Goal: Obtain resource: Obtain resource

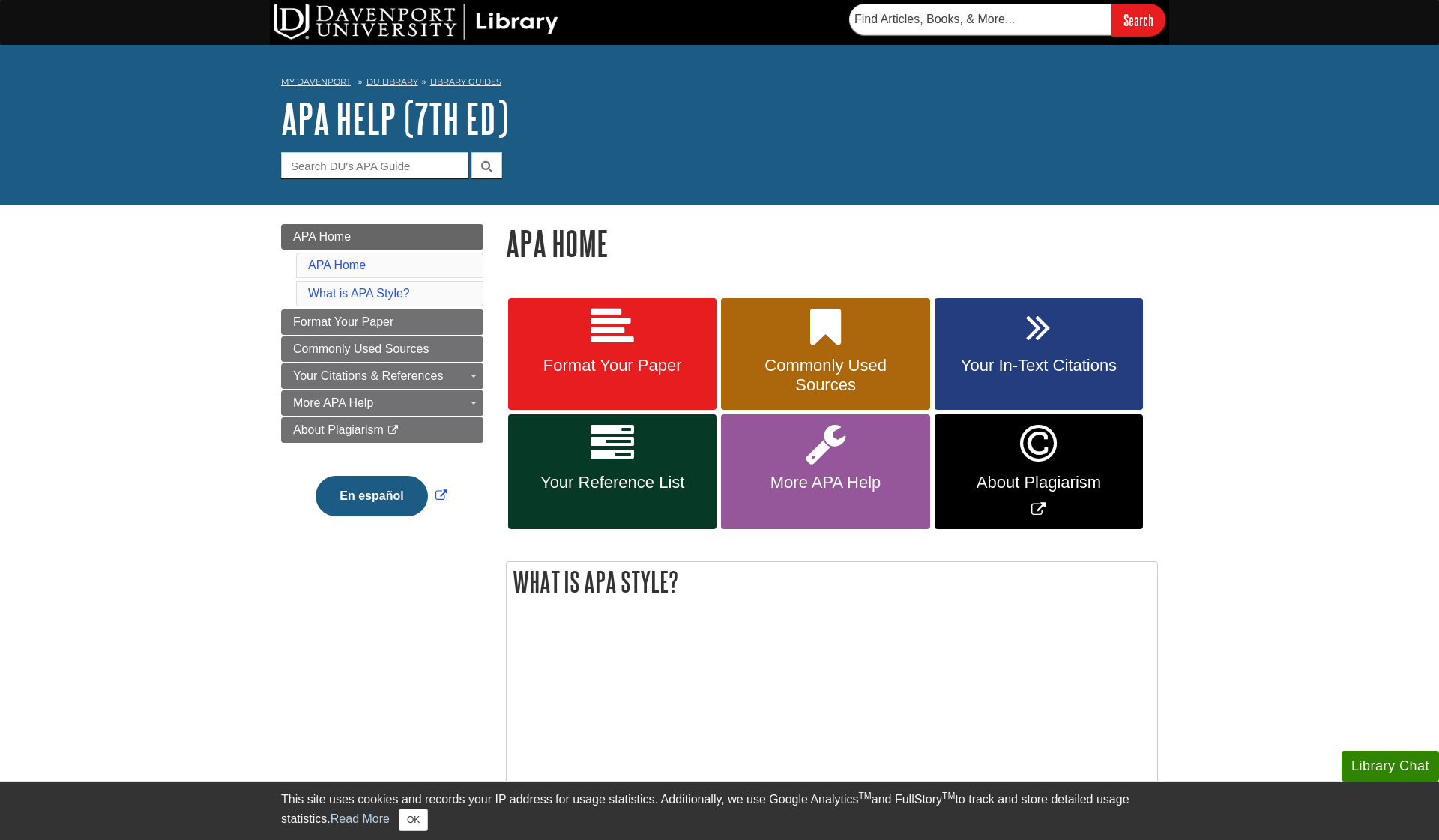
click at [617, 352] on link "Format Your Paper" at bounding box center [612, 354] width 208 height 112
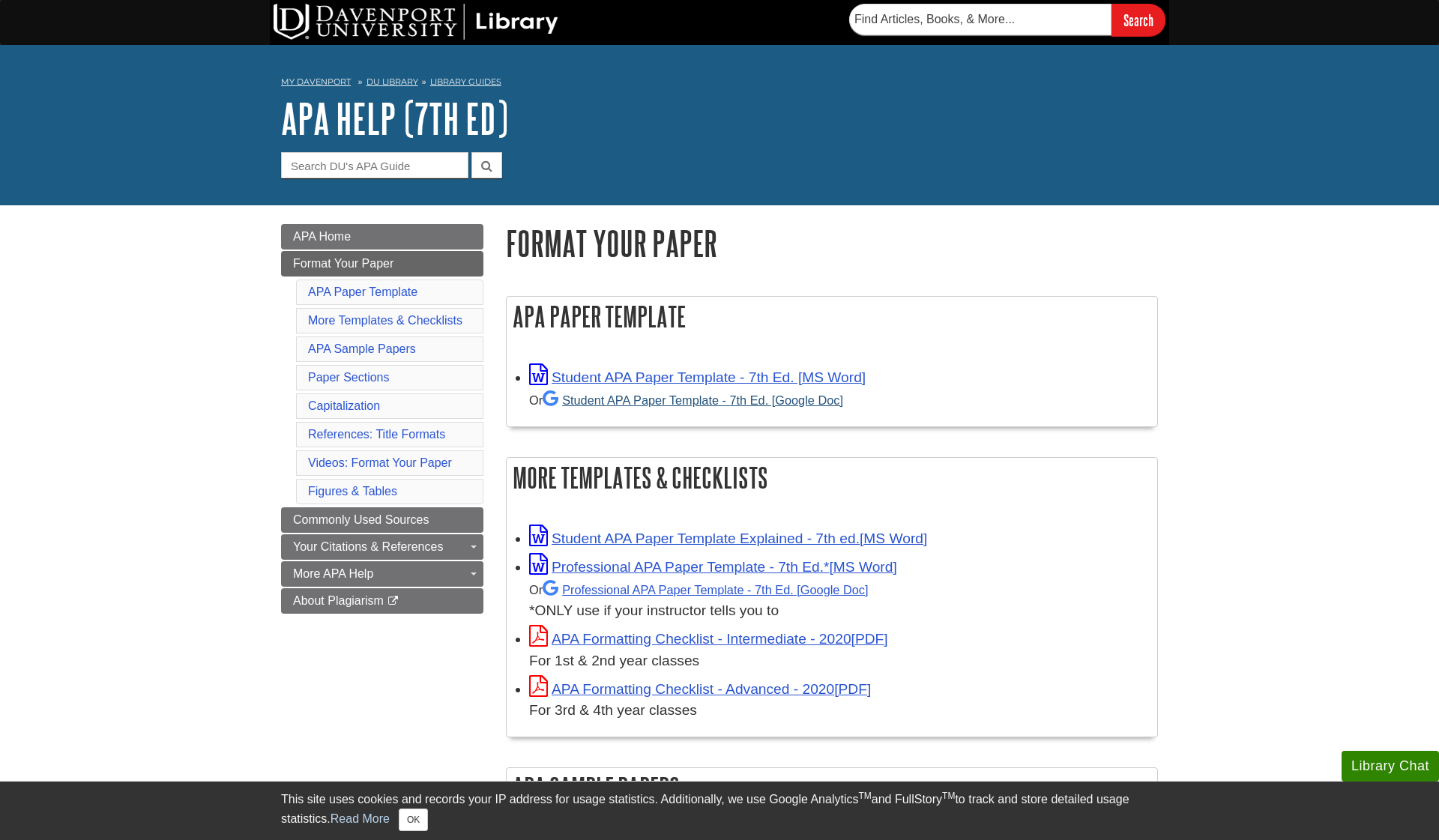
click at [630, 405] on link "Student APA Paper Template - 7th Ed. [Google Doc]" at bounding box center [692, 400] width 301 height 13
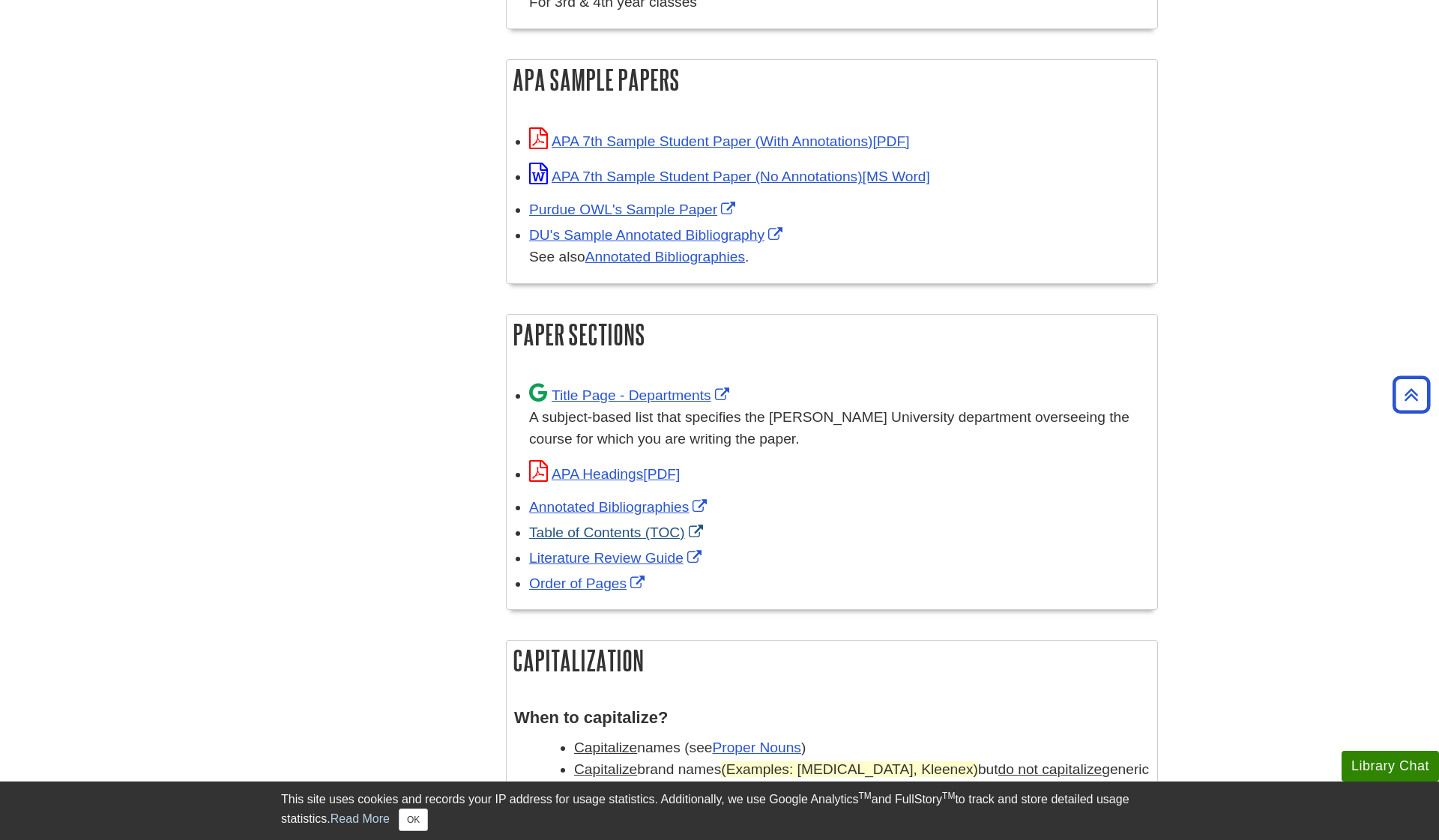
scroll to position [712, 0]
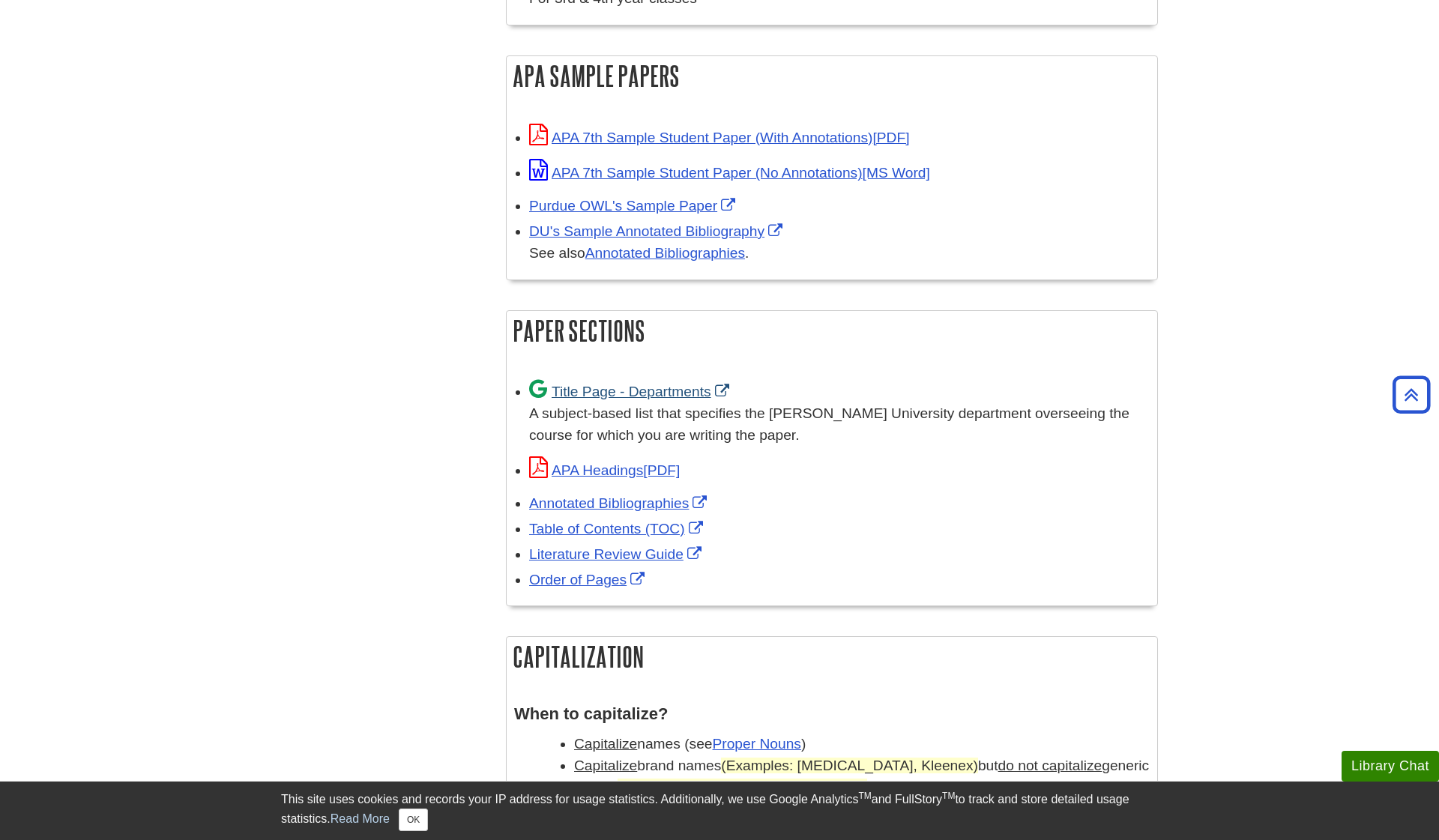
click at [593, 384] on link "Title Page - Departments" at bounding box center [631, 391] width 204 height 16
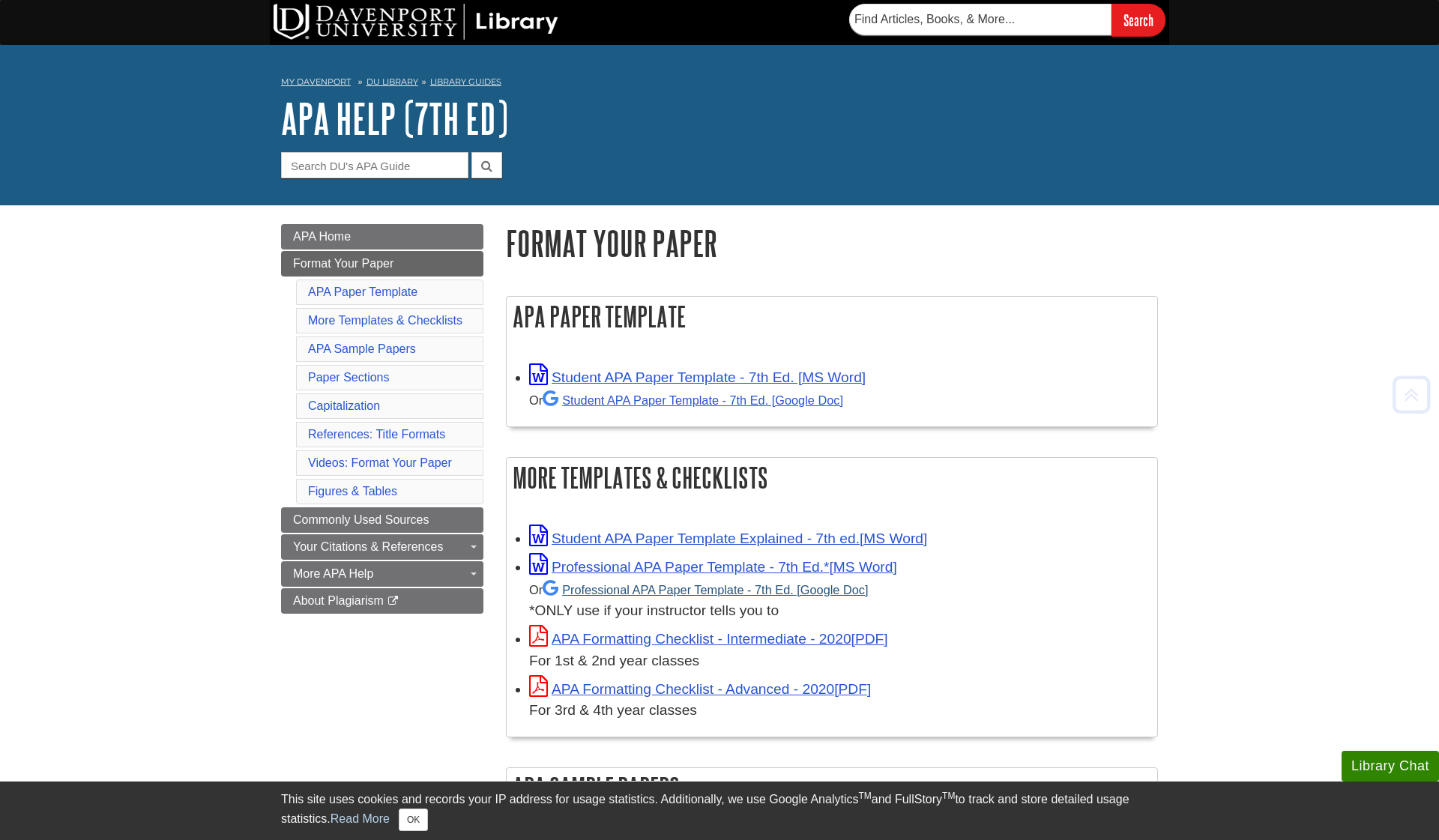
scroll to position [0, 0]
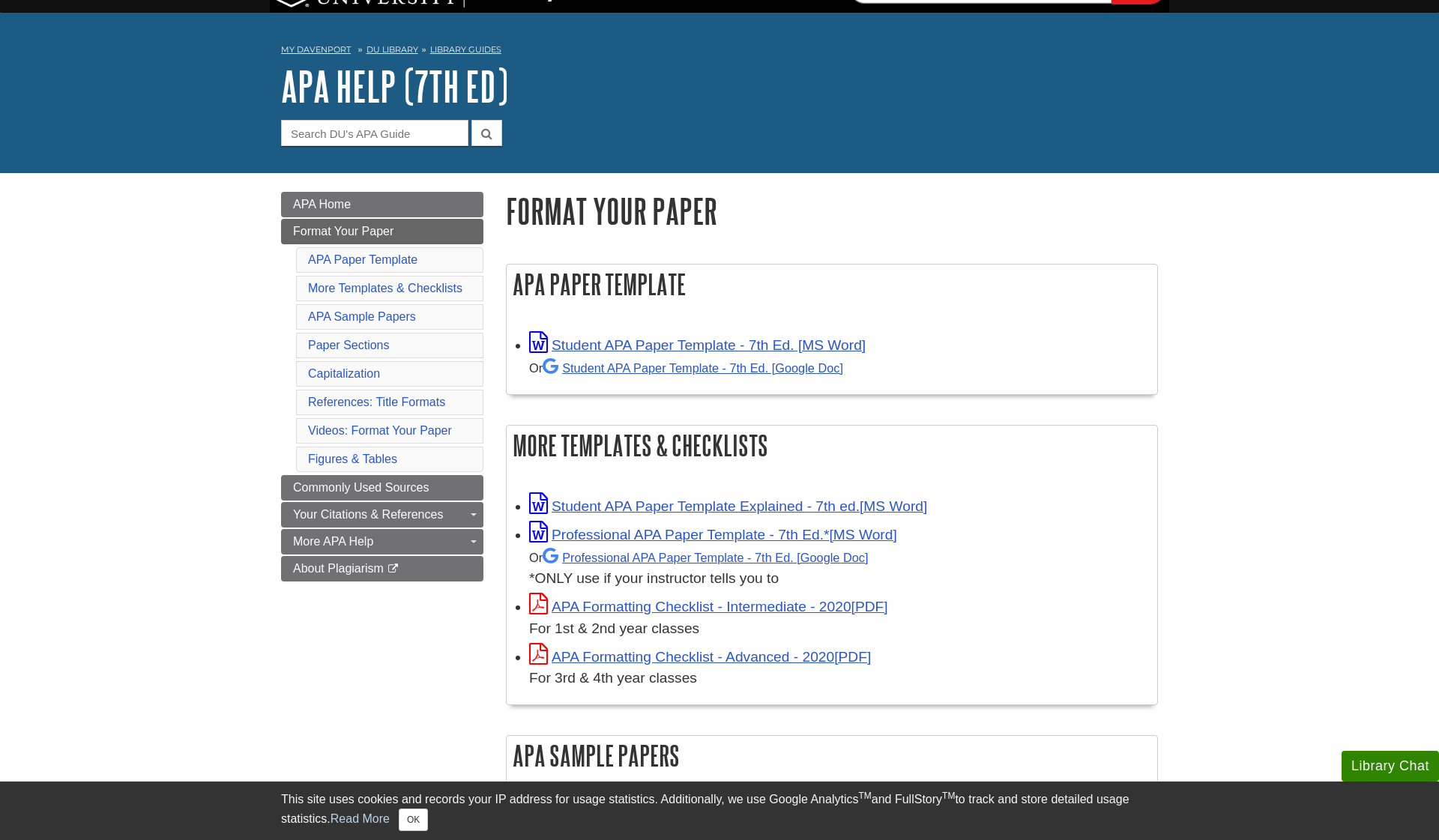
scroll to position [43, 0]
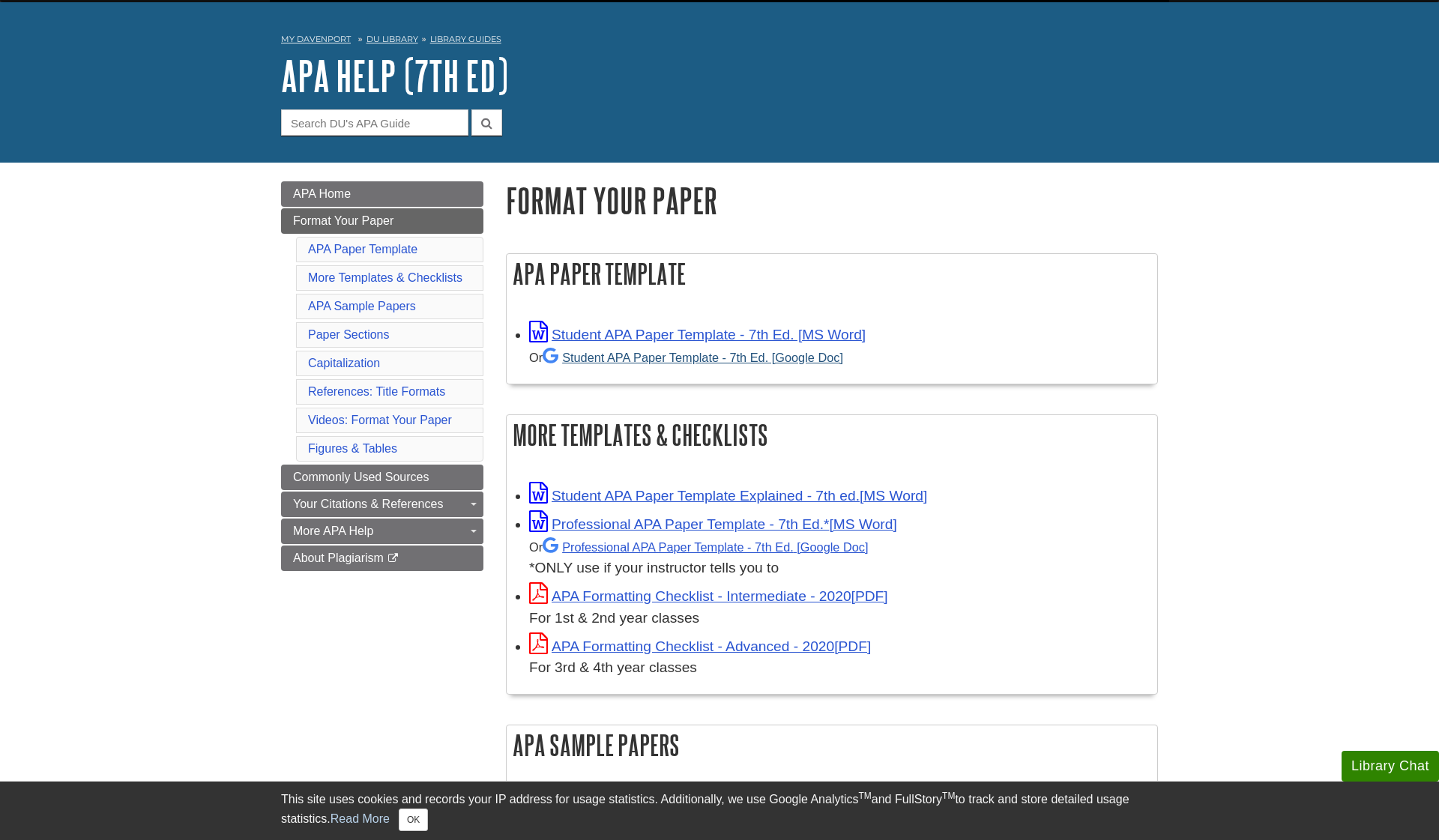
click at [642, 361] on link "Student APA Paper Template - 7th Ed. [Google Doc]" at bounding box center [692, 357] width 301 height 13
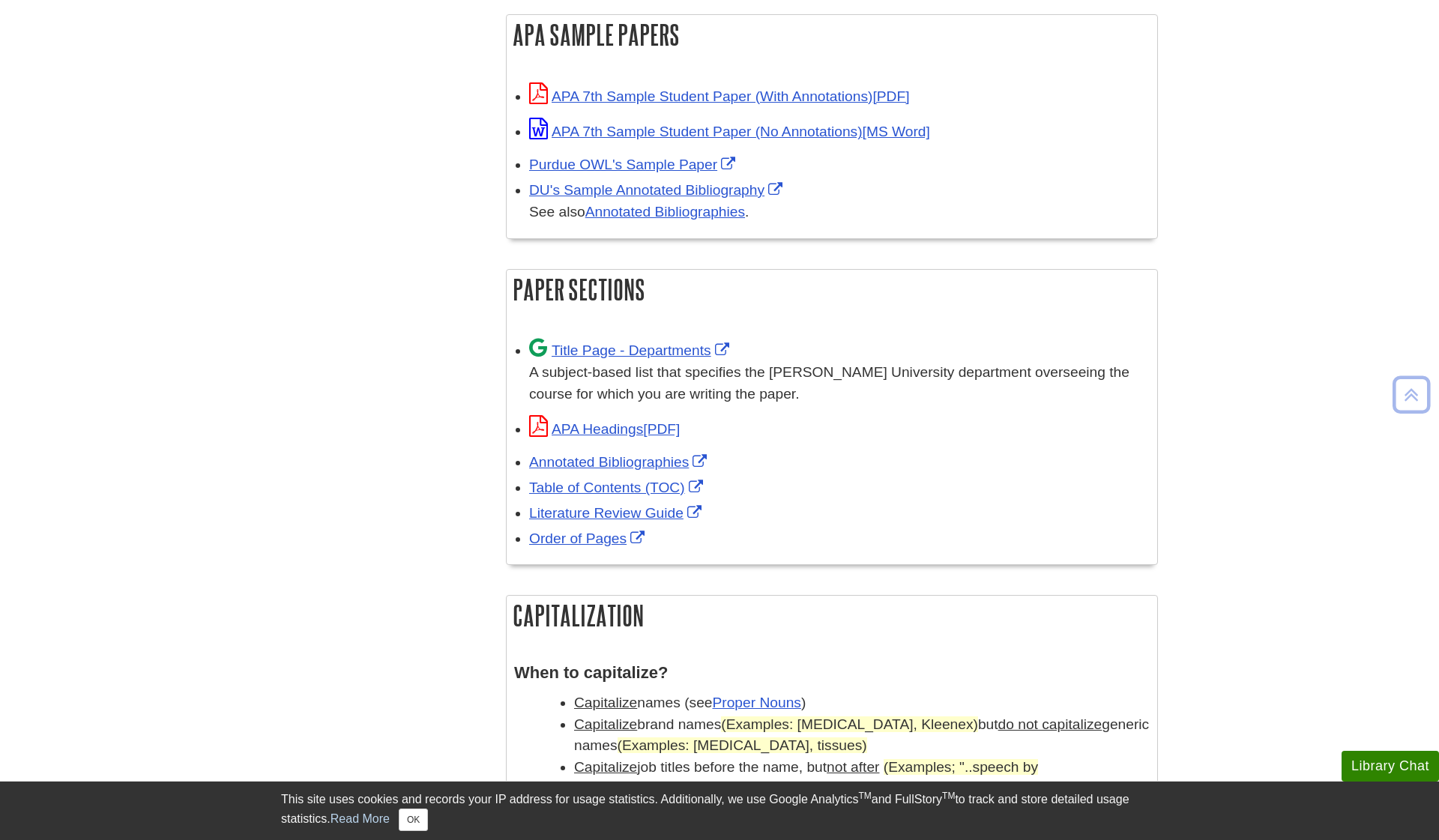
scroll to position [760, 0]
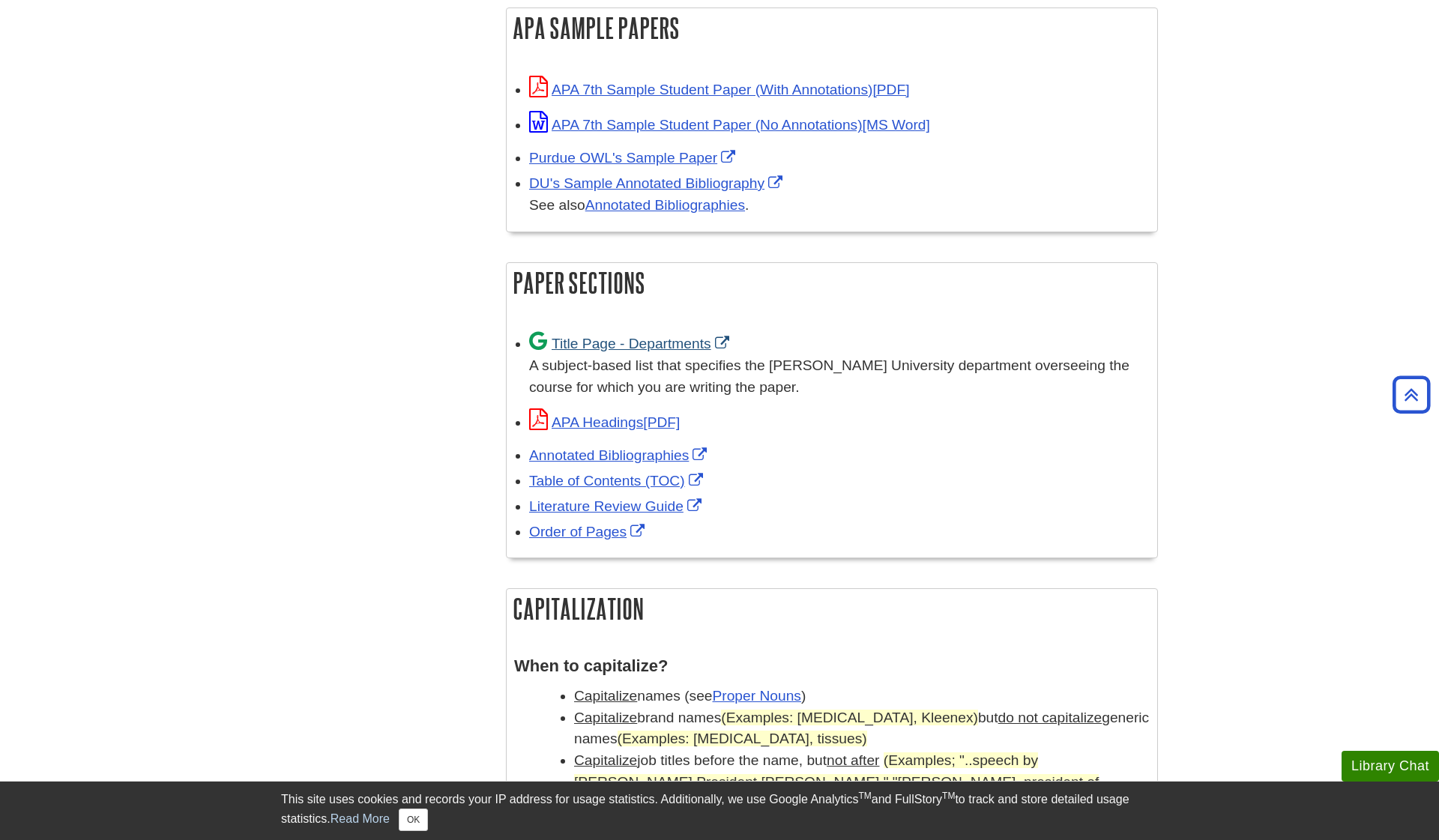
click at [583, 336] on link "Title Page - Departments" at bounding box center [631, 343] width 204 height 16
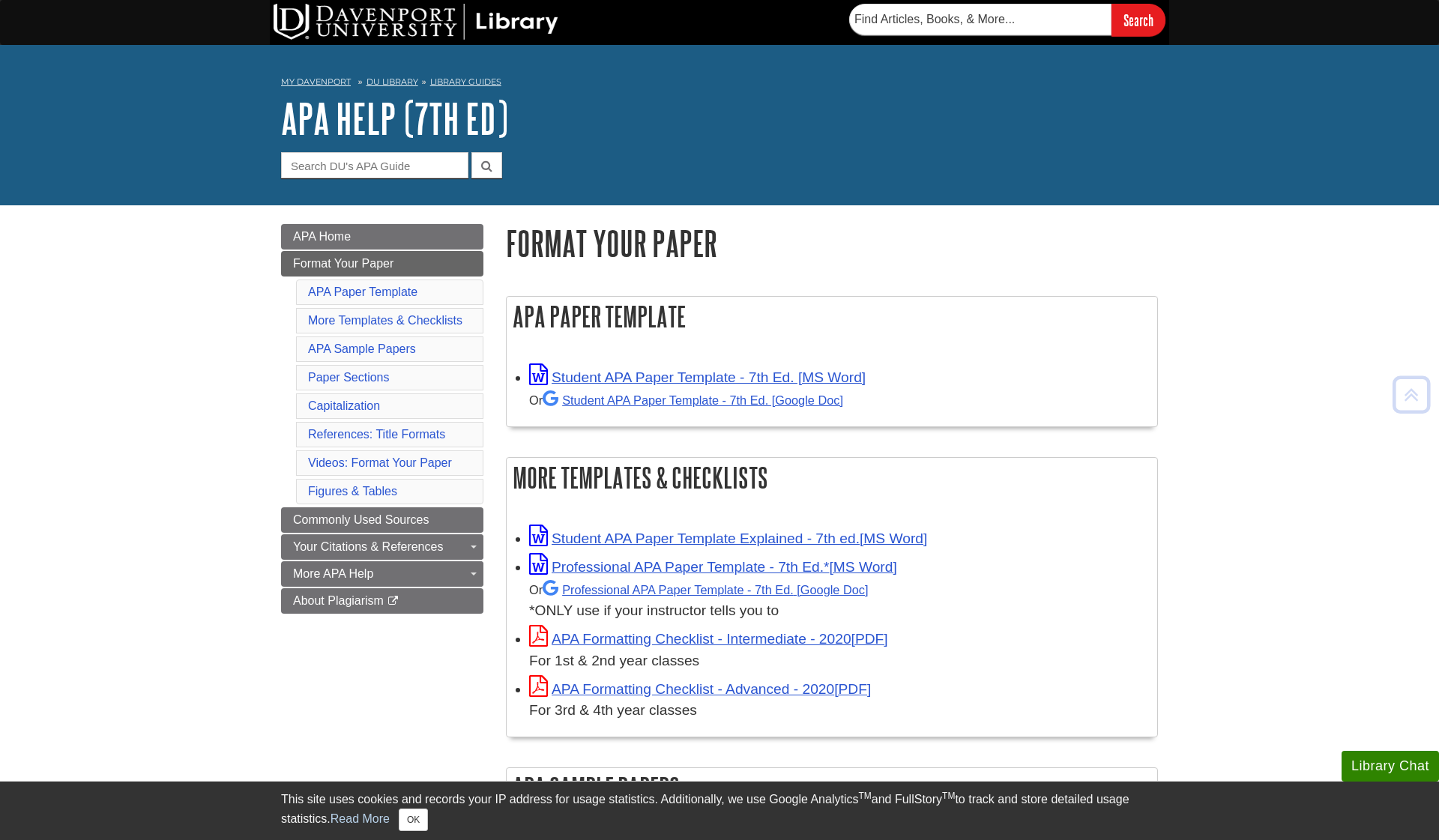
scroll to position [0, 0]
click at [620, 399] on link "Student APA Paper Template - 7th Ed. [Google Doc]" at bounding box center [692, 400] width 301 height 13
